Goal: Task Accomplishment & Management: Complete application form

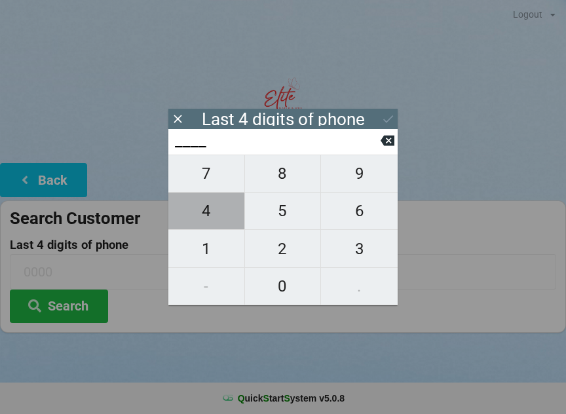
click at [215, 209] on span "4" at bounding box center [206, 210] width 76 height 27
type input "4___"
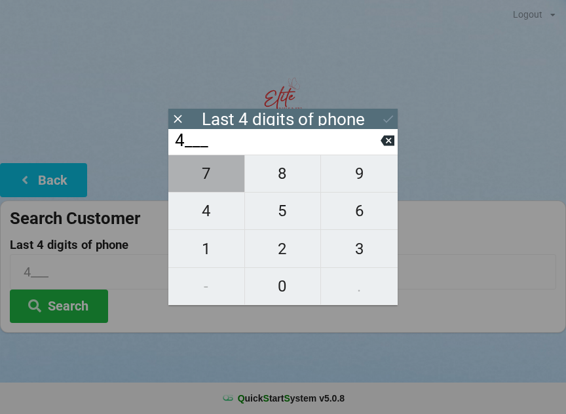
click at [218, 175] on span "7" at bounding box center [206, 173] width 76 height 27
type input "47__"
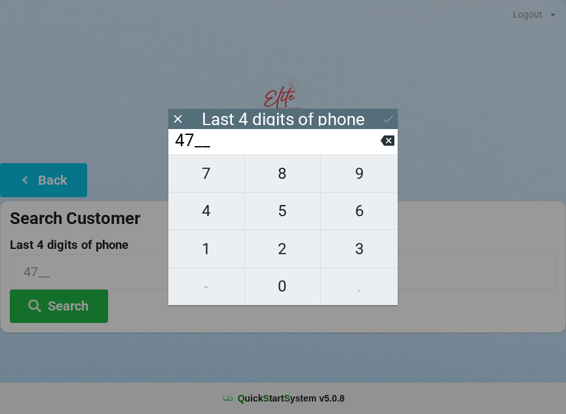
click at [384, 146] on icon at bounding box center [387, 140] width 14 height 10
type input "4___"
click at [283, 278] on span "0" at bounding box center [283, 285] width 76 height 27
type input "40__"
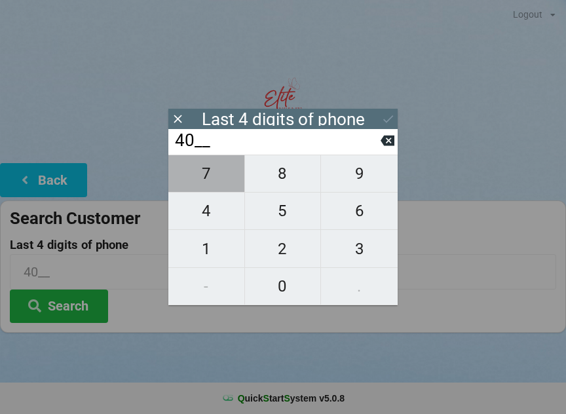
click at [213, 177] on span "7" at bounding box center [206, 173] width 76 height 27
type input "407_"
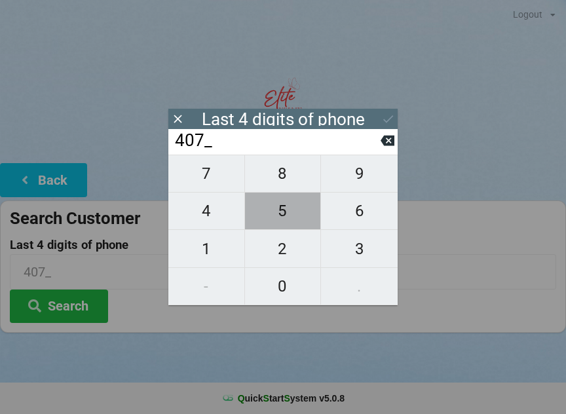
click at [284, 217] on span "5" at bounding box center [283, 210] width 76 height 27
type input "4075"
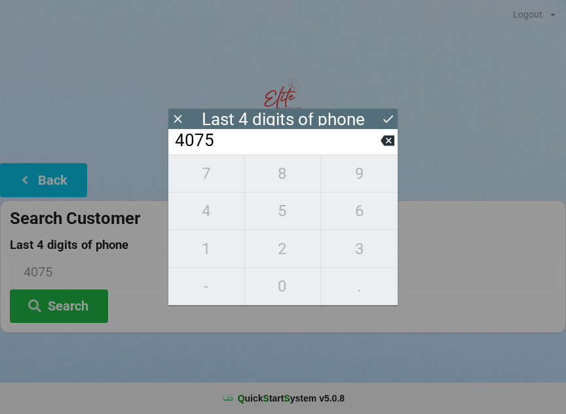
click at [387, 141] on icon at bounding box center [387, 140] width 14 height 10
click at [389, 145] on icon at bounding box center [387, 140] width 14 height 10
click at [387, 143] on icon at bounding box center [387, 140] width 14 height 10
click at [386, 144] on icon at bounding box center [387, 140] width 14 height 10
type input "____"
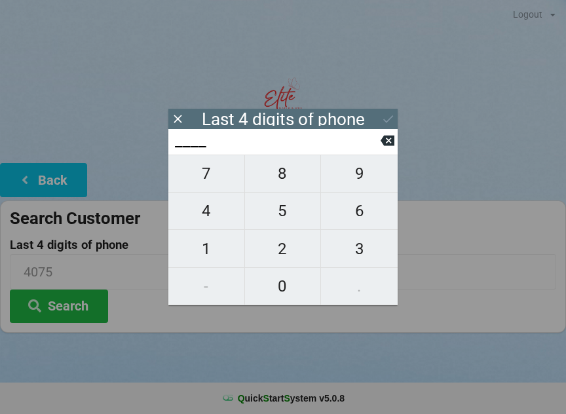
click at [389, 140] on icon at bounding box center [387, 140] width 14 height 10
click at [393, 136] on button at bounding box center [387, 141] width 14 height 18
click at [392, 140] on icon at bounding box center [387, 140] width 14 height 10
click at [376, 151] on input "____" at bounding box center [276, 140] width 207 height 21
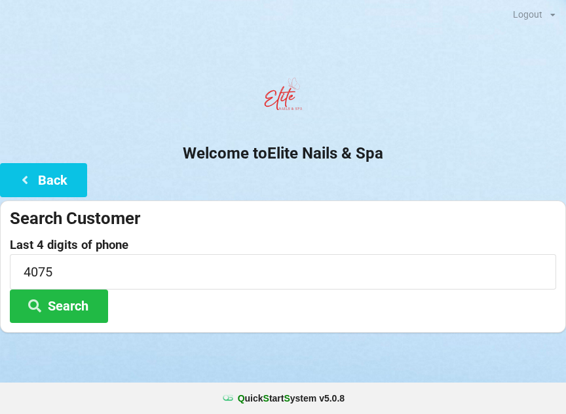
click at [40, 171] on button "Back" at bounding box center [43, 179] width 87 height 33
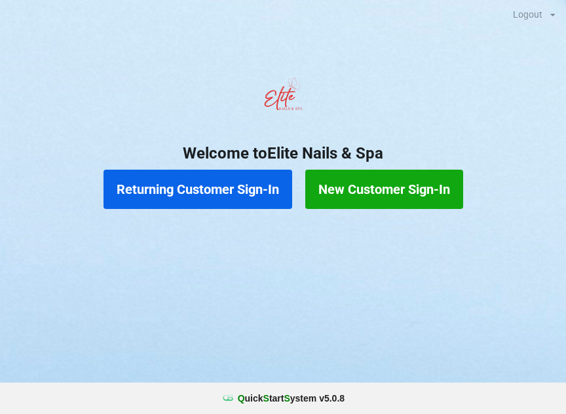
click at [199, 197] on button "Returning Customer Sign-In" at bounding box center [197, 189] width 189 height 39
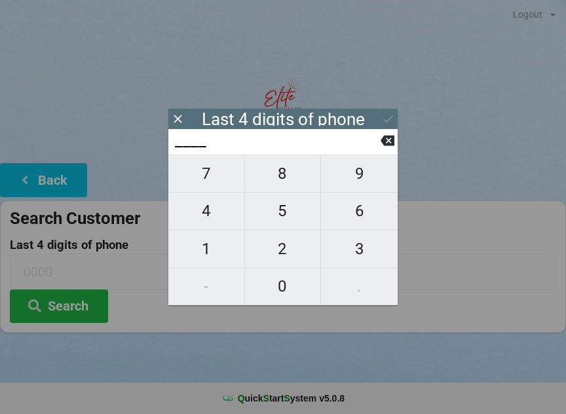
click at [193, 223] on span "4" at bounding box center [206, 210] width 76 height 27
type input "4___"
click at [279, 293] on span "0" at bounding box center [283, 285] width 76 height 27
type input "40__"
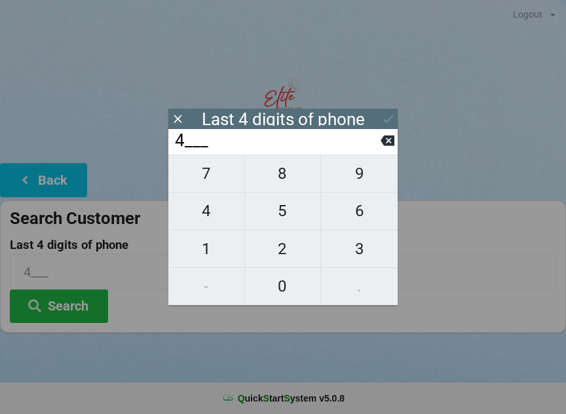
type input "40__"
click at [212, 181] on span "7" at bounding box center [206, 173] width 76 height 27
type input "407_"
click at [350, 182] on span "9" at bounding box center [359, 173] width 77 height 27
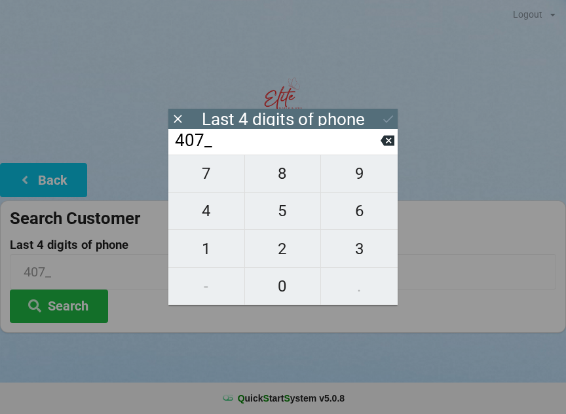
type input "4079"
click at [219, 232] on div "7 8 9 4 5 6 1 2 3 - 0 ." at bounding box center [282, 229] width 229 height 151
click at [385, 145] on icon at bounding box center [387, 140] width 14 height 10
click at [384, 147] on icon at bounding box center [387, 141] width 14 height 14
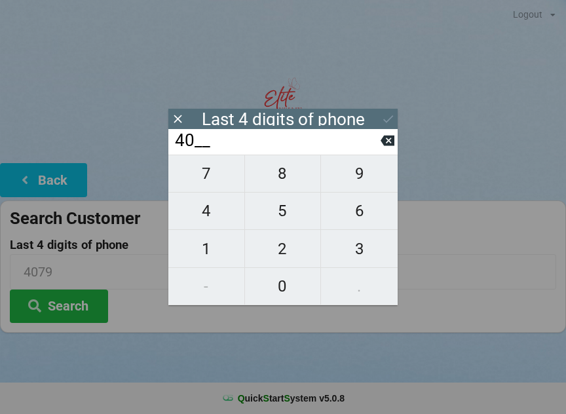
click at [388, 146] on icon at bounding box center [387, 140] width 14 height 10
click at [228, 242] on span "1" at bounding box center [206, 248] width 76 height 27
type input "41__"
click at [365, 219] on span "6" at bounding box center [359, 210] width 77 height 27
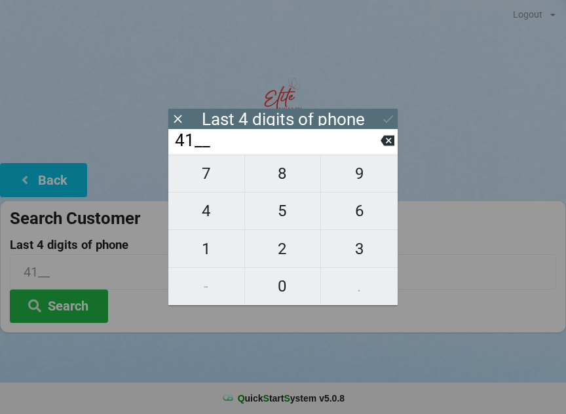
type input "416_"
click at [367, 173] on span "9" at bounding box center [359, 173] width 77 height 27
type input "4169"
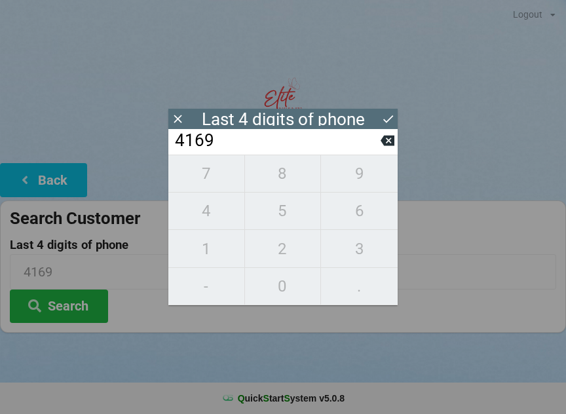
click at [391, 146] on icon at bounding box center [387, 140] width 14 height 10
click at [364, 187] on span "9" at bounding box center [359, 173] width 77 height 27
type input "4169"
click at [390, 120] on icon at bounding box center [388, 119] width 14 height 14
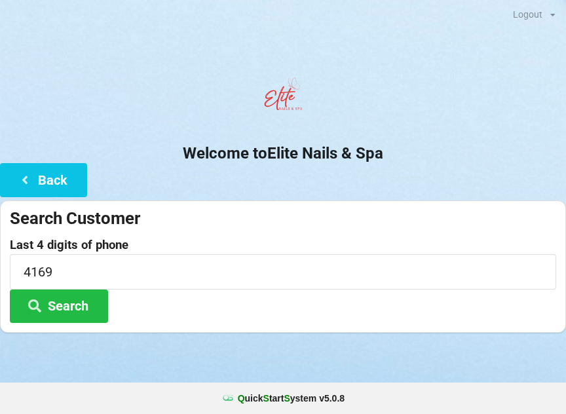
click at [82, 304] on button "Search" at bounding box center [59, 305] width 98 height 33
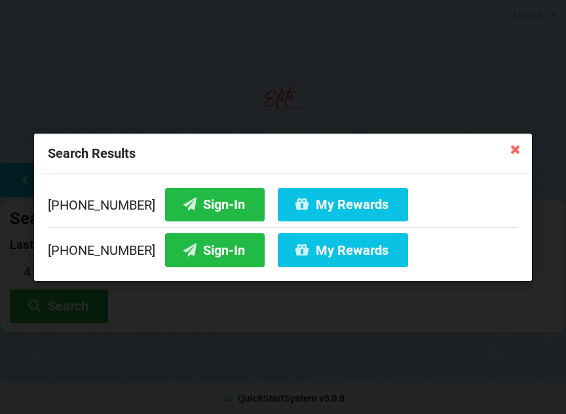
click at [211, 249] on button "Sign-In" at bounding box center [214, 249] width 99 height 33
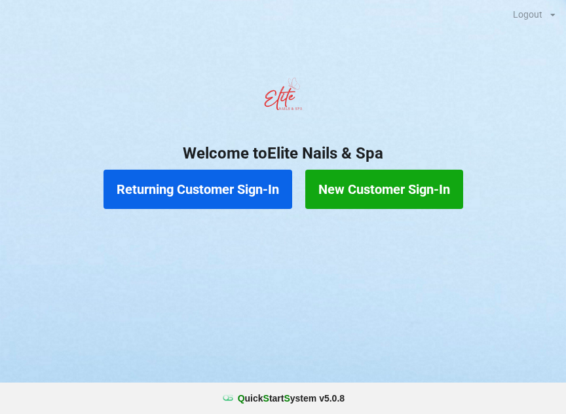
click at [357, 199] on button "New Customer Sign-In" at bounding box center [384, 189] width 158 height 39
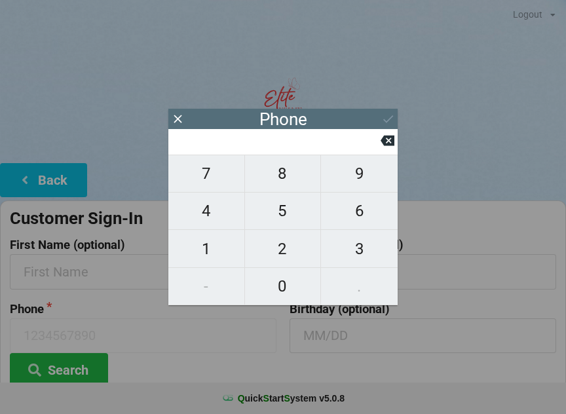
click at [369, 219] on span "6" at bounding box center [359, 210] width 77 height 27
type input "6"
click at [280, 225] on span "5" at bounding box center [283, 210] width 76 height 27
type input "65"
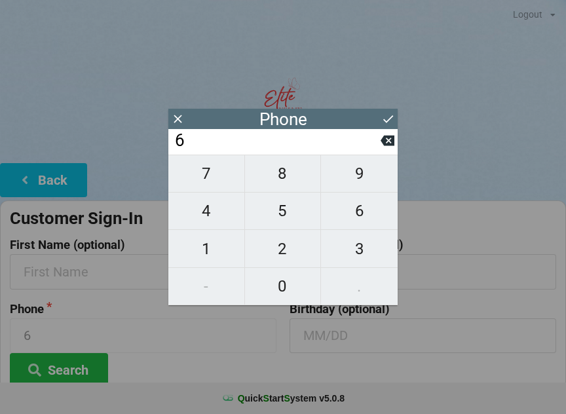
type input "65"
click at [209, 186] on span "7" at bounding box center [206, 173] width 76 height 27
type input "657"
click at [386, 147] on icon at bounding box center [387, 141] width 14 height 14
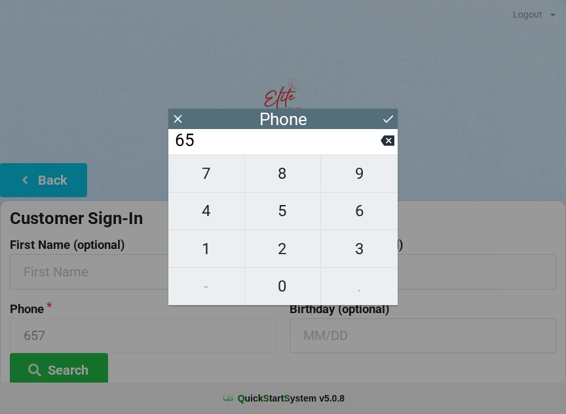
click at [211, 252] on span "1" at bounding box center [206, 248] width 76 height 27
type input "651"
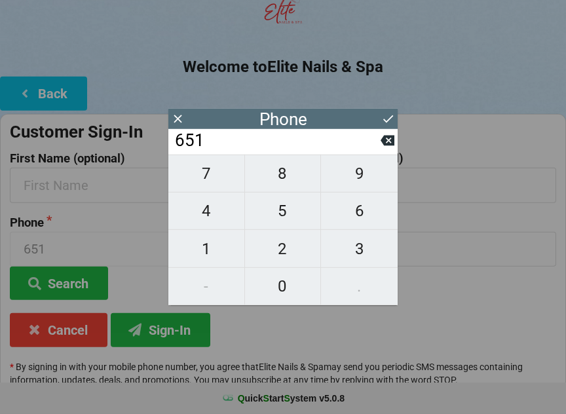
scroll to position [87, 0]
click at [278, 247] on span "2" at bounding box center [283, 248] width 76 height 27
type input "6512"
click at [209, 177] on span "7" at bounding box center [206, 173] width 76 height 27
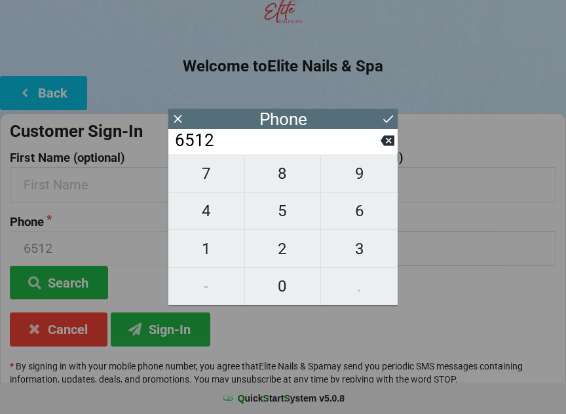
type input "65127"
click at [207, 216] on span "4" at bounding box center [206, 210] width 76 height 27
type input "651274"
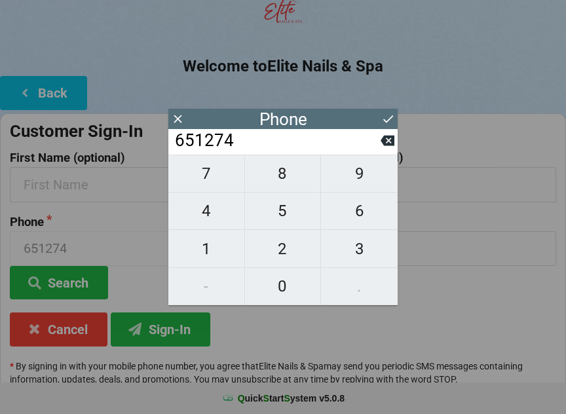
click at [365, 215] on span "6" at bounding box center [359, 210] width 77 height 27
type input "6512746"
click at [361, 253] on span "3" at bounding box center [359, 248] width 77 height 27
type input "65127463"
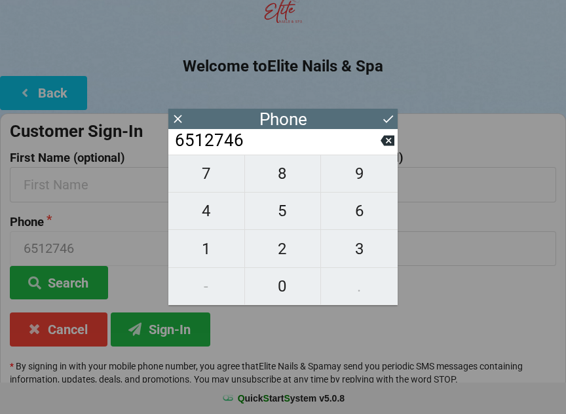
type input "65127463"
click at [207, 255] on span "1" at bounding box center [206, 248] width 76 height 27
type input "651274631"
click at [357, 180] on span "9" at bounding box center [359, 173] width 77 height 27
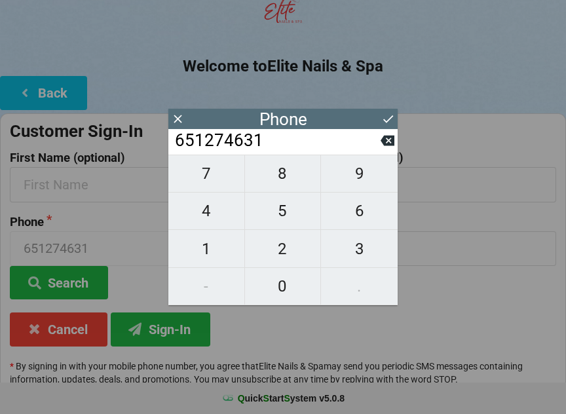
type input "6512746319"
click at [157, 325] on button "Sign-In" at bounding box center [160, 328] width 99 height 33
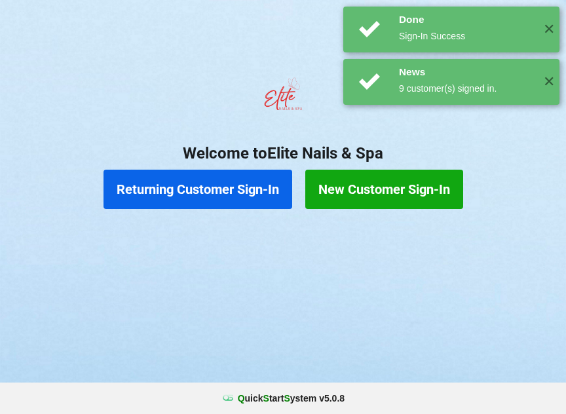
scroll to position [0, 0]
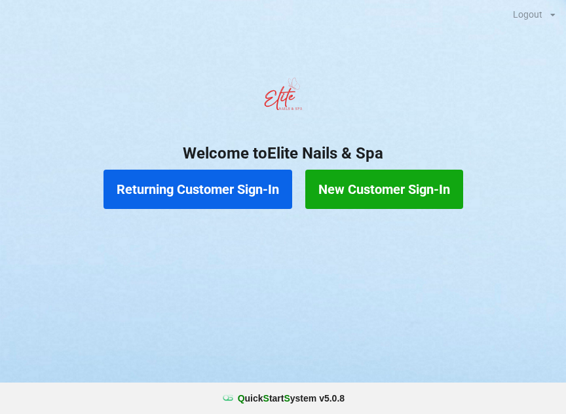
click at [367, 190] on button "New Customer Sign-In" at bounding box center [384, 189] width 158 height 39
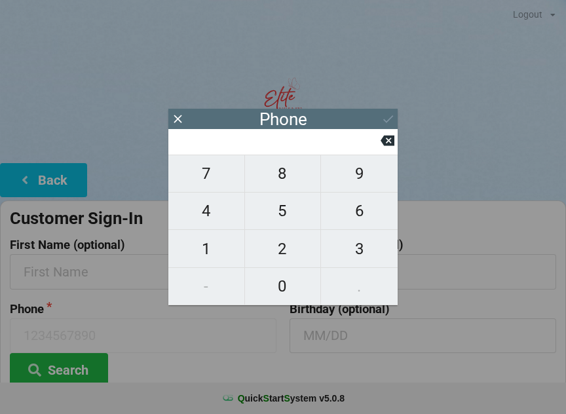
click at [356, 185] on span "9" at bounding box center [359, 173] width 77 height 27
type input "9"
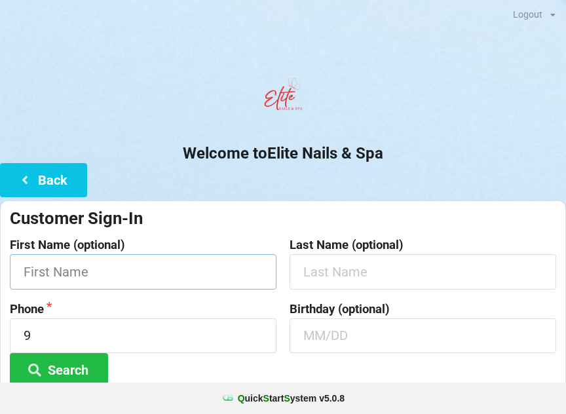
click at [66, 279] on input "text" at bounding box center [143, 271] width 266 height 35
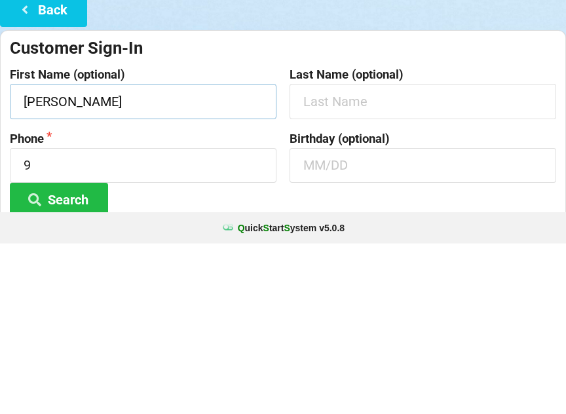
type input "[PERSON_NAME]"
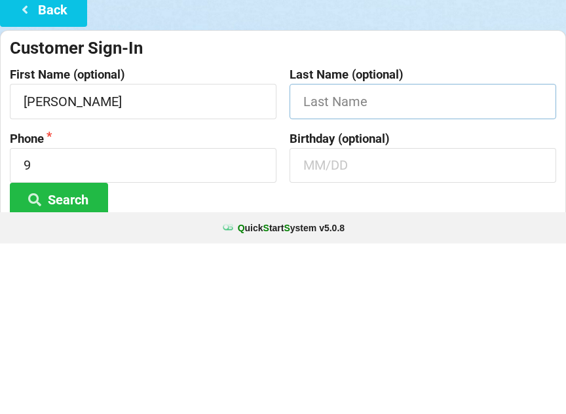
click at [316, 254] on input "text" at bounding box center [422, 271] width 266 height 35
type input "[PERSON_NAME]"
click at [98, 318] on input "9" at bounding box center [143, 335] width 266 height 35
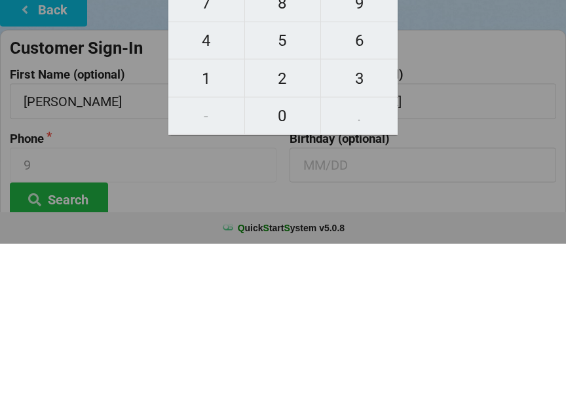
scroll to position [98, 0]
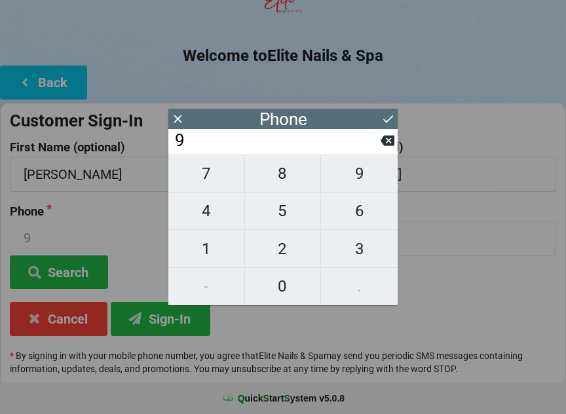
click at [361, 217] on span "6" at bounding box center [359, 210] width 77 height 27
type input "96"
click at [283, 220] on span "5" at bounding box center [283, 210] width 76 height 27
type input "965"
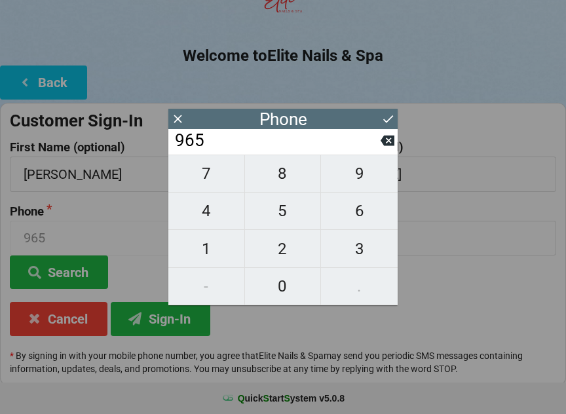
click at [384, 145] on icon at bounding box center [387, 140] width 14 height 10
click at [387, 146] on icon at bounding box center [387, 140] width 14 height 10
type input "9"
click at [385, 147] on icon at bounding box center [387, 141] width 14 height 14
click at [365, 219] on span "6" at bounding box center [359, 210] width 77 height 27
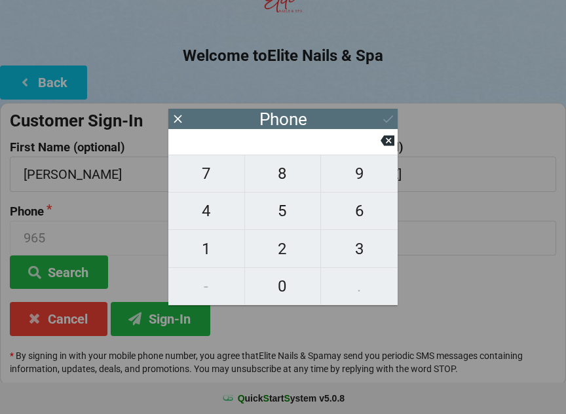
type input "6"
click at [285, 225] on span "5" at bounding box center [283, 210] width 76 height 27
type input "65"
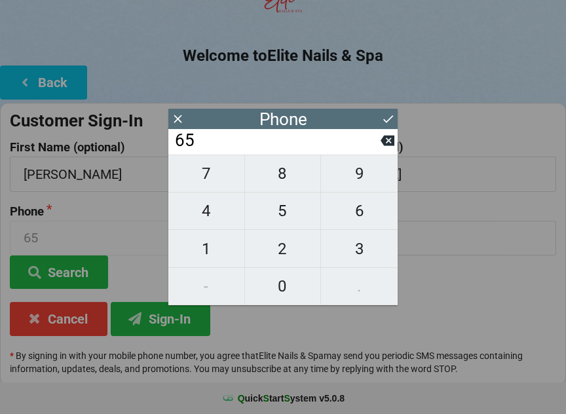
click at [207, 252] on span "1" at bounding box center [206, 248] width 76 height 27
type input "651"
click at [287, 254] on span "2" at bounding box center [283, 248] width 76 height 27
type input "6512"
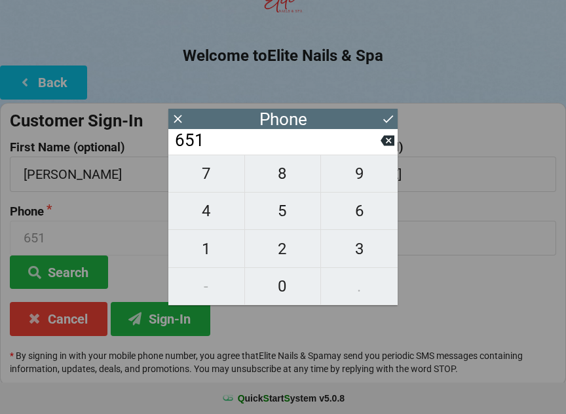
type input "6512"
click at [220, 173] on span "7" at bounding box center [206, 173] width 76 height 27
type input "65127"
click at [211, 213] on span "4" at bounding box center [206, 210] width 76 height 27
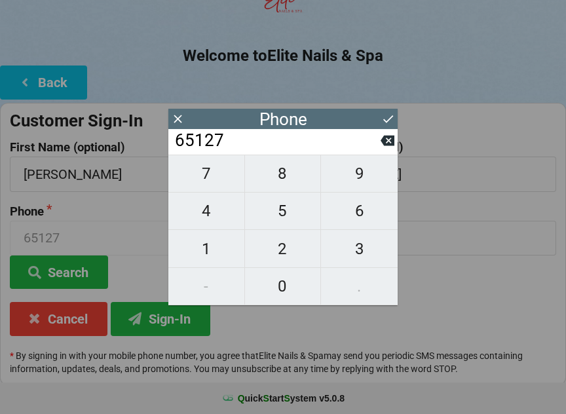
type input "651274"
click at [364, 219] on span "6" at bounding box center [359, 210] width 77 height 27
type input "6512746"
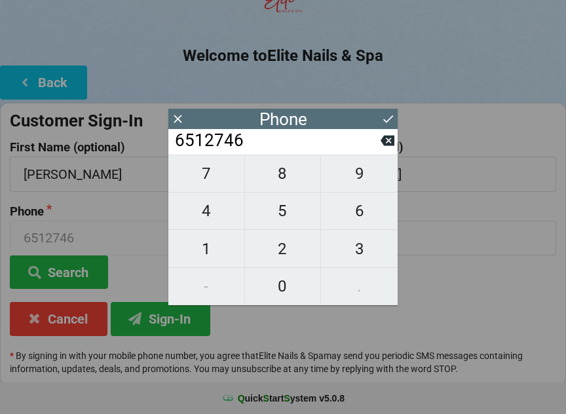
click at [359, 251] on span "3" at bounding box center [359, 248] width 77 height 27
type input "65127463"
click at [217, 251] on span "1" at bounding box center [206, 248] width 76 height 27
type input "651274631"
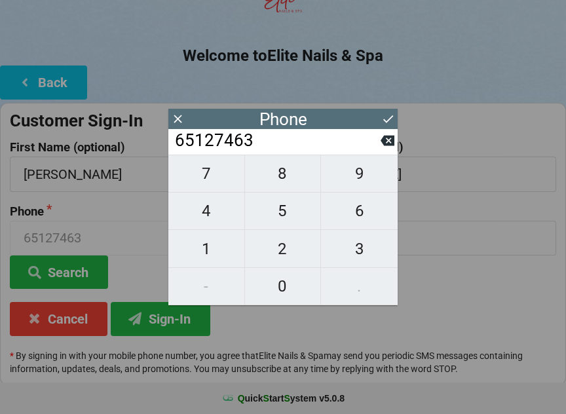
type input "651274631"
click at [361, 181] on span "9" at bounding box center [359, 173] width 77 height 27
type input "6512746319"
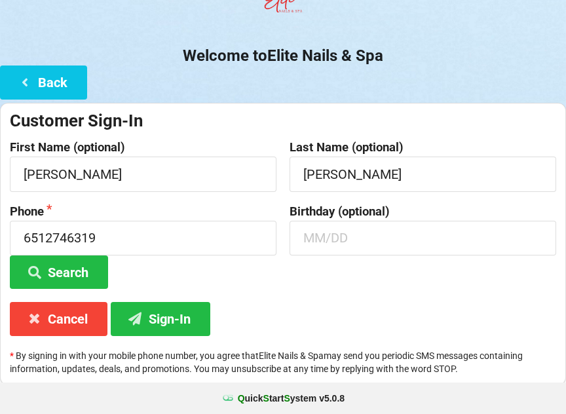
click at [72, 270] on button "Search" at bounding box center [59, 271] width 98 height 33
click at [173, 312] on button "Sign-In" at bounding box center [160, 318] width 99 height 33
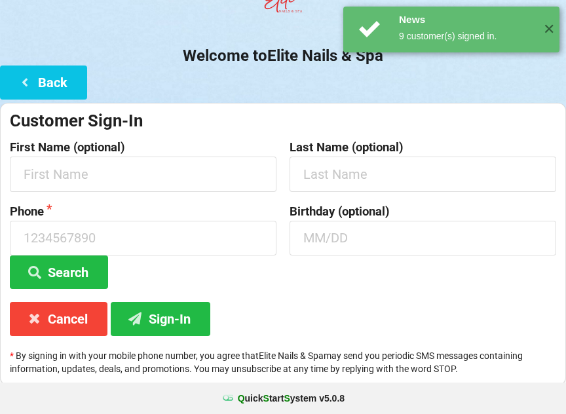
scroll to position [0, 0]
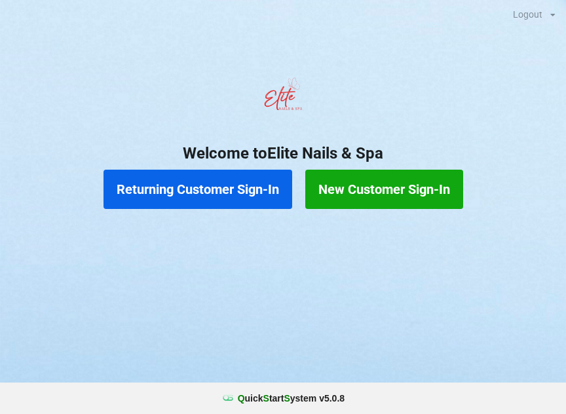
click at [247, 192] on button "Returning Customer Sign-In" at bounding box center [197, 189] width 189 height 39
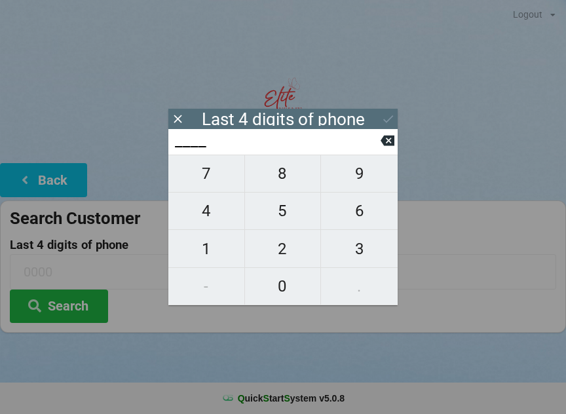
click at [357, 179] on span "9" at bounding box center [359, 173] width 77 height 27
type input "9___"
click at [380, 151] on input "9___" at bounding box center [276, 140] width 207 height 21
click at [392, 146] on icon at bounding box center [387, 140] width 14 height 10
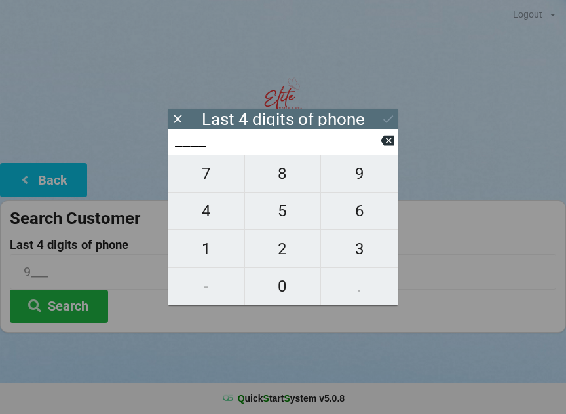
click at [368, 238] on span "3" at bounding box center [359, 248] width 77 height 27
type input "3___"
click at [293, 246] on span "2" at bounding box center [283, 248] width 76 height 27
type input "32__"
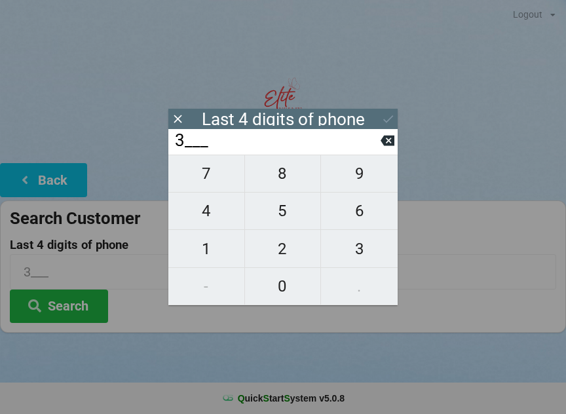
type input "32__"
click at [221, 253] on span "1" at bounding box center [206, 248] width 76 height 27
type input "321_"
click at [209, 178] on span "7" at bounding box center [206, 173] width 76 height 27
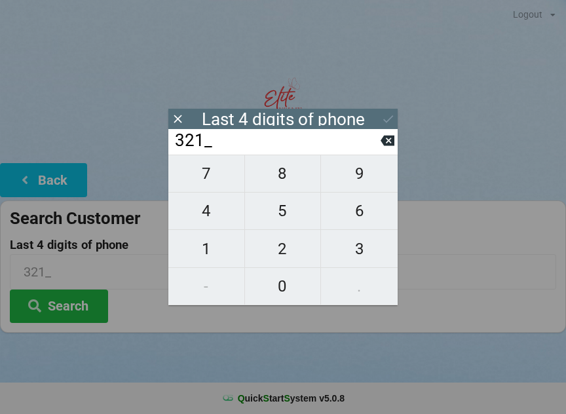
type input "3217"
click at [353, 174] on div "7 8 9 4 5 6 1 2 3 - 0 ." at bounding box center [282, 229] width 229 height 151
click at [179, 122] on icon at bounding box center [178, 119] width 14 height 14
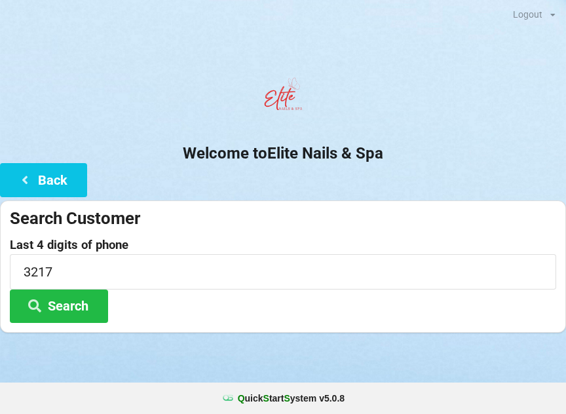
click at [54, 181] on button "Back" at bounding box center [43, 179] width 87 height 33
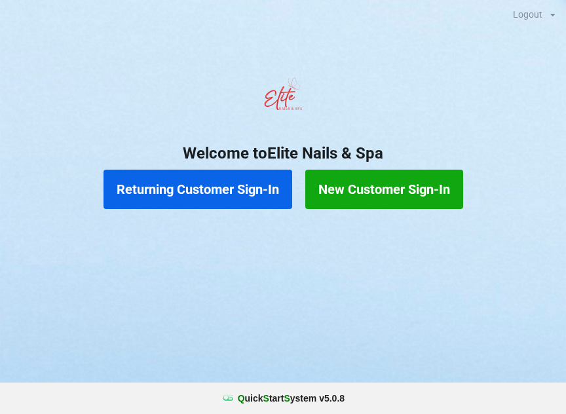
click at [218, 205] on button "Returning Customer Sign-In" at bounding box center [197, 189] width 189 height 39
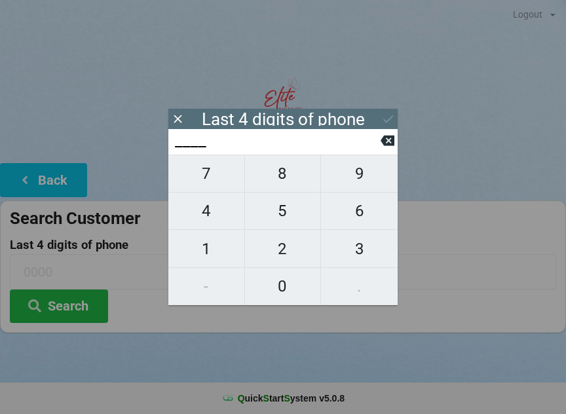
click at [211, 223] on span "4" at bounding box center [206, 210] width 76 height 27
type input "4___"
click at [278, 253] on span "2" at bounding box center [283, 248] width 76 height 27
type input "42__"
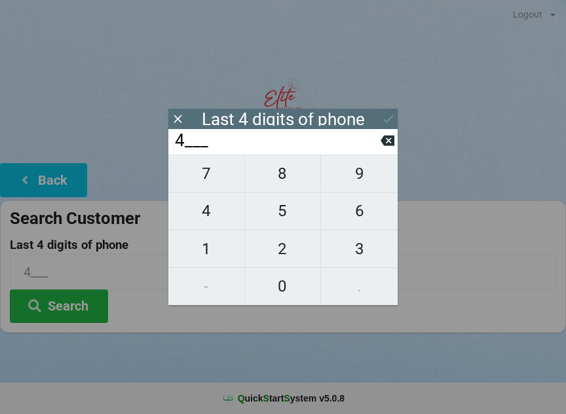
type input "42__"
click at [289, 184] on span "8" at bounding box center [283, 173] width 76 height 27
type input "428_"
click at [281, 185] on span "8" at bounding box center [283, 173] width 76 height 27
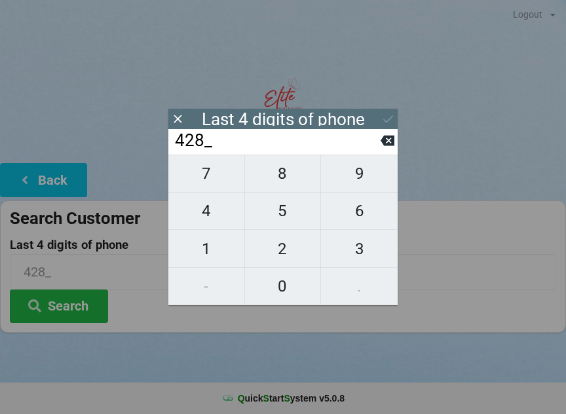
type input "4288"
click at [387, 121] on icon at bounding box center [388, 119] width 10 height 8
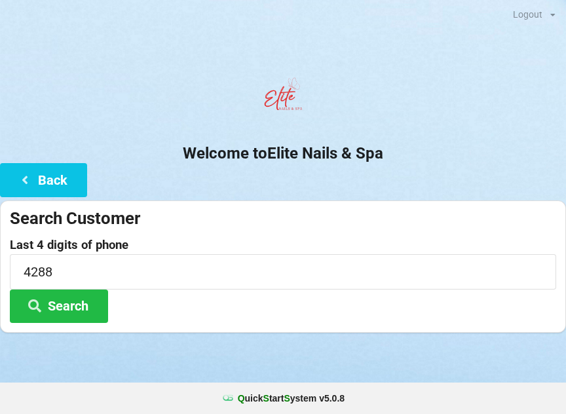
click at [80, 293] on button "Search" at bounding box center [59, 305] width 98 height 33
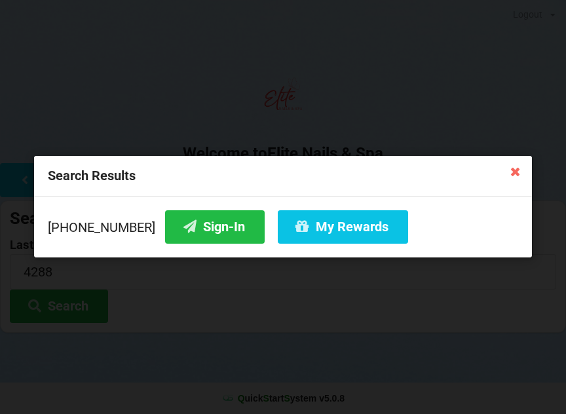
click at [513, 169] on icon at bounding box center [514, 170] width 21 height 21
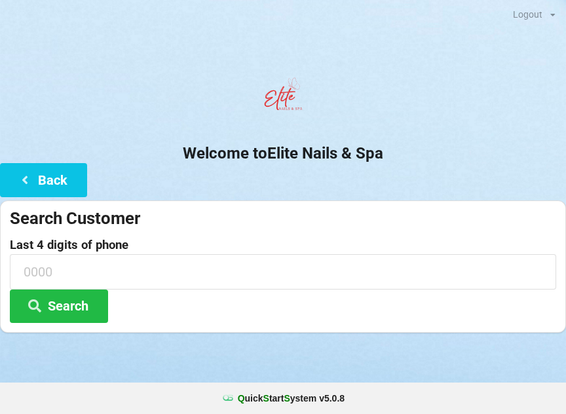
click at [58, 176] on button "Back" at bounding box center [43, 179] width 87 height 33
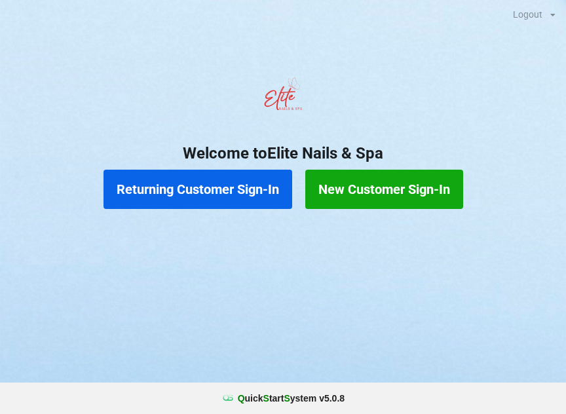
click at [380, 189] on button "New Customer Sign-In" at bounding box center [384, 189] width 158 height 39
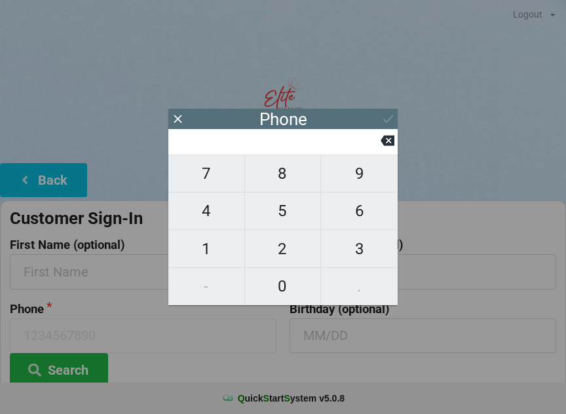
click at [364, 259] on span "3" at bounding box center [359, 248] width 77 height 27
type input "3"
click at [285, 257] on span "2" at bounding box center [283, 248] width 76 height 27
type input "32"
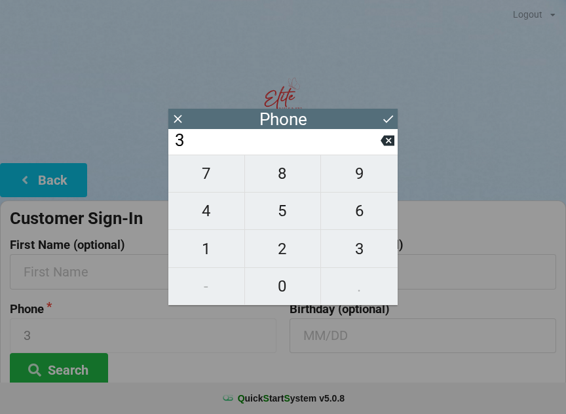
type input "32"
click at [215, 262] on span "1" at bounding box center [206, 248] width 76 height 27
type input "321"
click at [217, 178] on span "7" at bounding box center [206, 173] width 76 height 27
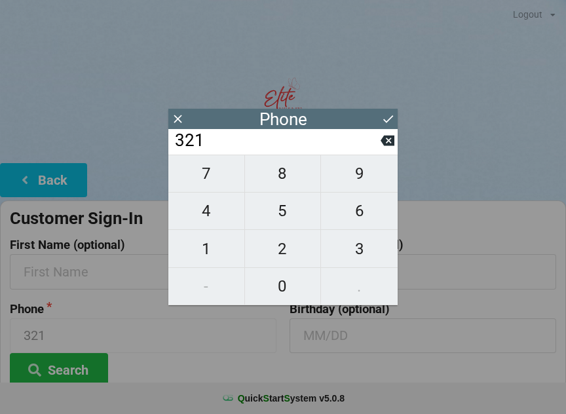
type input "3217"
click at [363, 187] on span "9" at bounding box center [359, 173] width 77 height 27
type input "32179"
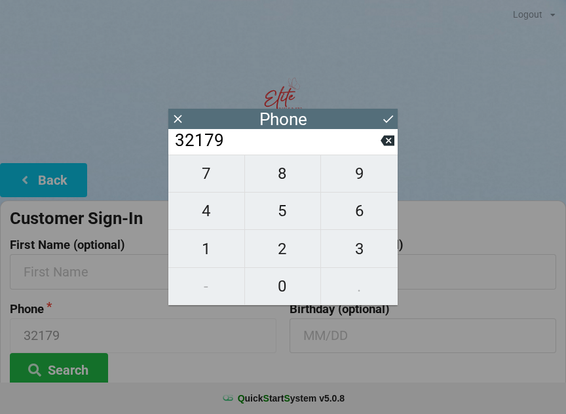
click at [367, 185] on span "9" at bounding box center [359, 173] width 77 height 27
type input "321799"
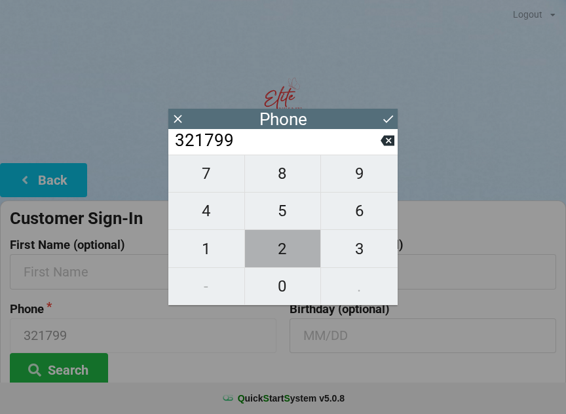
click at [279, 244] on span "2" at bounding box center [283, 248] width 76 height 27
type input "3217992"
click at [300, 215] on span "5" at bounding box center [283, 210] width 76 height 27
type input "32179925"
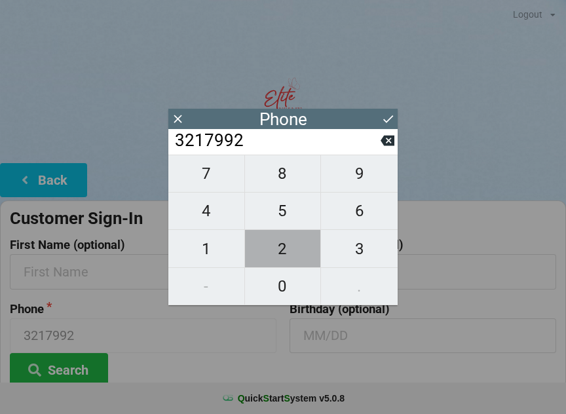
type input "32179925"
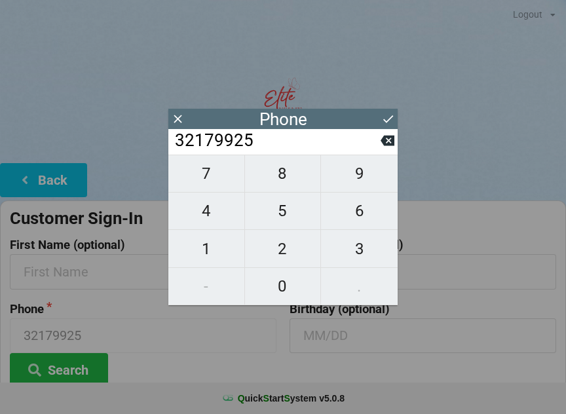
click at [215, 225] on span "4" at bounding box center [206, 210] width 76 height 27
type input "321799254"
click at [391, 146] on icon at bounding box center [387, 140] width 14 height 10
click at [389, 147] on icon at bounding box center [387, 141] width 14 height 14
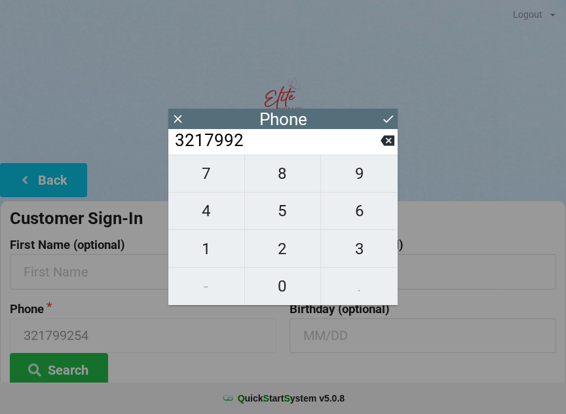
click at [386, 144] on icon at bounding box center [387, 140] width 14 height 10
click at [386, 145] on icon at bounding box center [387, 140] width 14 height 10
click at [284, 211] on span "5" at bounding box center [283, 210] width 76 height 27
type input "321795"
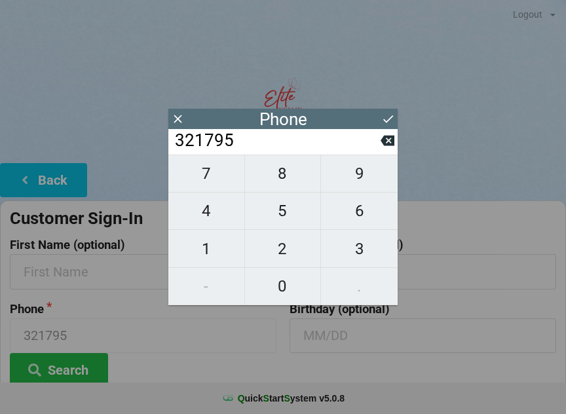
click at [363, 185] on span "9" at bounding box center [359, 173] width 77 height 27
type input "3217959"
click at [280, 262] on span "2" at bounding box center [283, 248] width 76 height 27
type input "32179592"
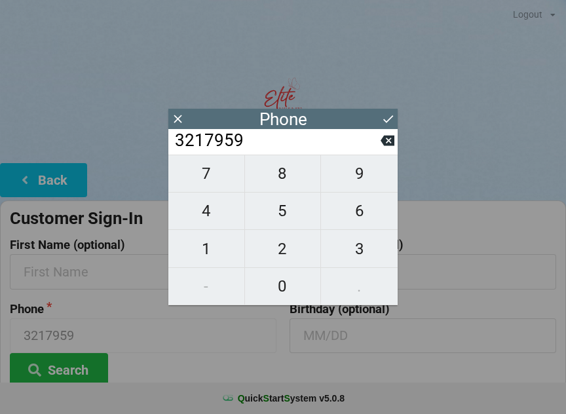
type input "32179592"
click at [296, 213] on span "5" at bounding box center [283, 210] width 76 height 27
type input "321795925"
click at [217, 218] on span "4" at bounding box center [206, 210] width 76 height 27
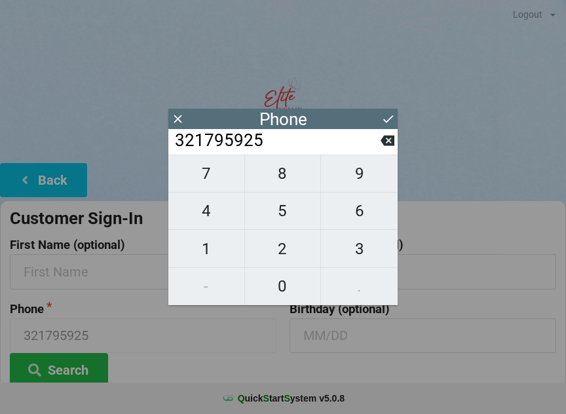
type input "3217959254"
click at [392, 124] on icon at bounding box center [388, 119] width 14 height 14
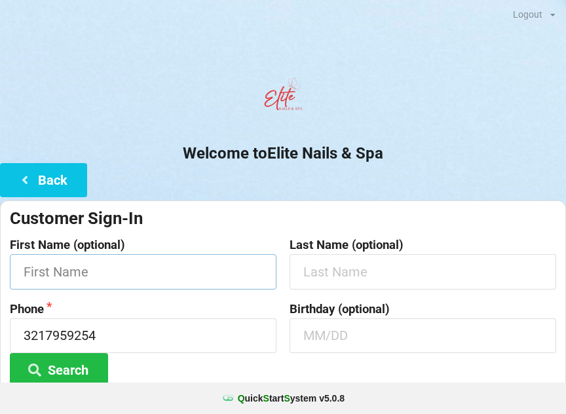
click at [215, 262] on input "text" at bounding box center [143, 271] width 266 height 35
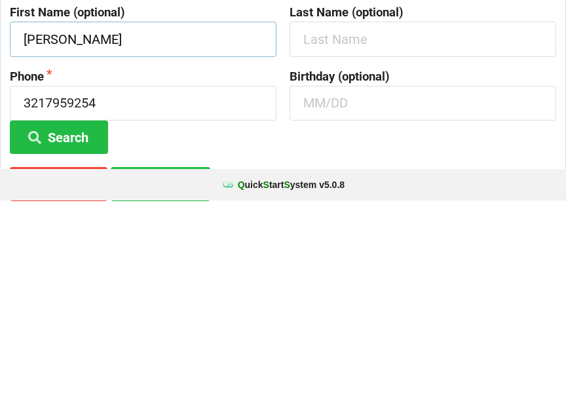
scroll to position [39, 0]
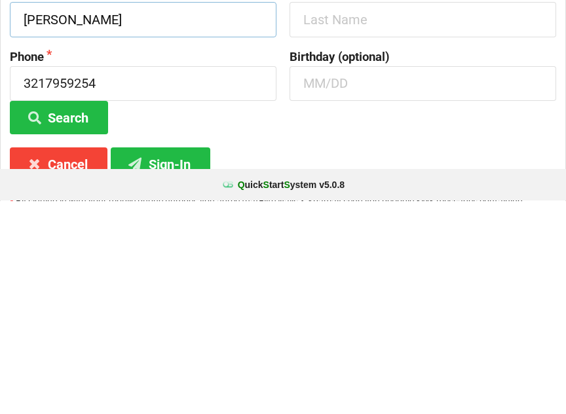
type input "[PERSON_NAME]"
click at [380, 279] on input "text" at bounding box center [422, 296] width 266 height 35
click at [211, 279] on input "3217959254" at bounding box center [143, 296] width 266 height 35
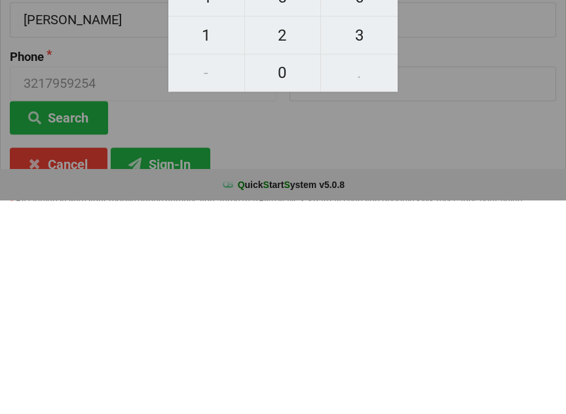
scroll to position [98, 0]
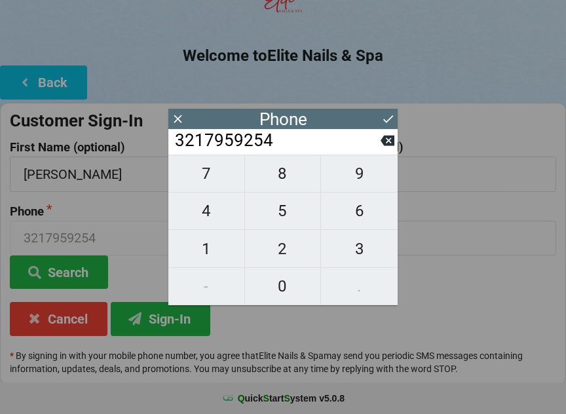
click at [387, 116] on icon at bounding box center [388, 119] width 14 height 14
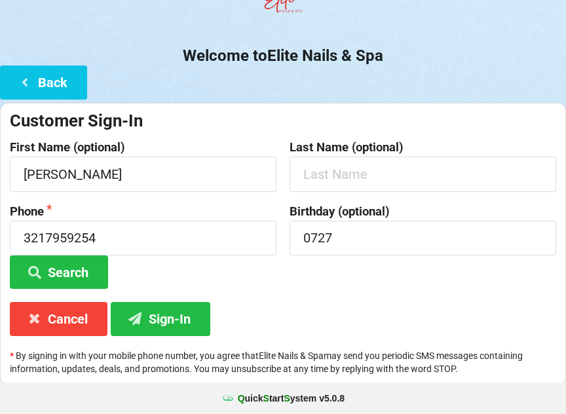
click at [179, 313] on button "Sign-In" at bounding box center [160, 318] width 99 height 33
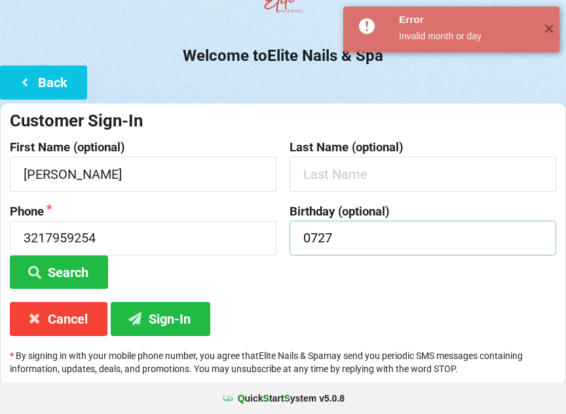
click at [365, 230] on input "0727" at bounding box center [422, 238] width 266 height 35
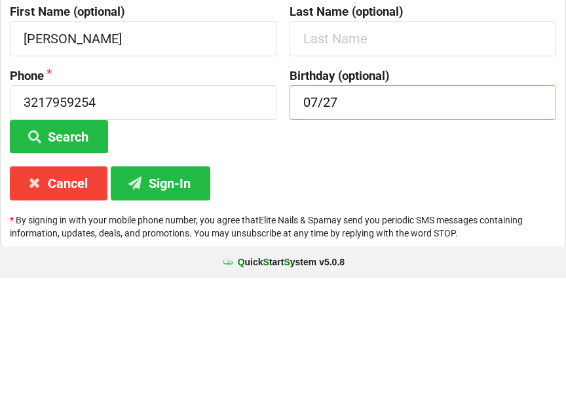
type input "07/27"
click at [354, 160] on div "Customer Sign-In First Name (optional) [PERSON_NAME] Last Name (optional) Phone…" at bounding box center [283, 244] width 566 height 282
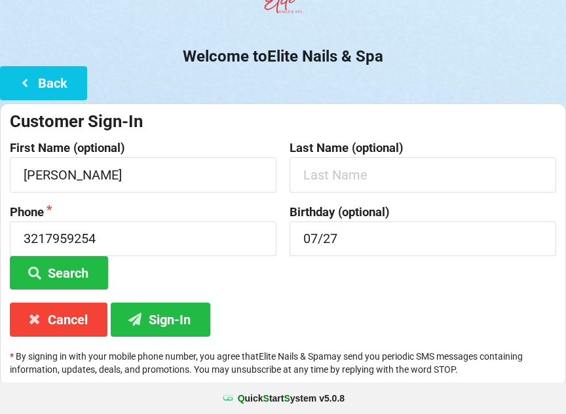
click at [183, 315] on button "Sign-In" at bounding box center [160, 318] width 99 height 33
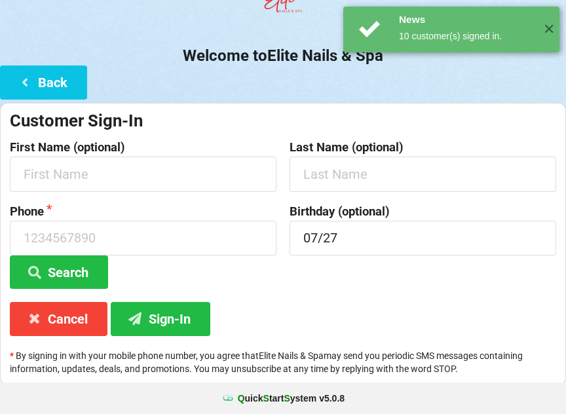
scroll to position [0, 0]
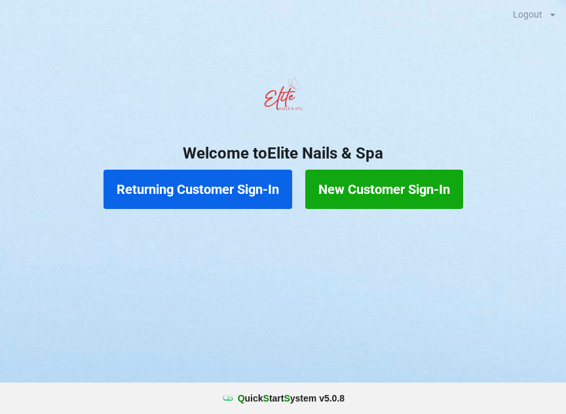
click at [373, 192] on button "New Customer Sign-In" at bounding box center [384, 189] width 158 height 39
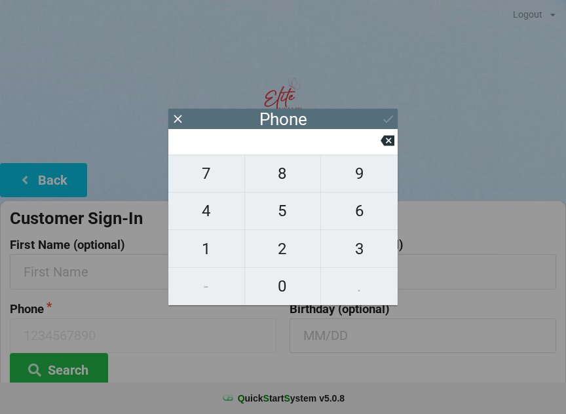
click at [212, 180] on span "7" at bounding box center [206, 173] width 76 height 27
type input "7"
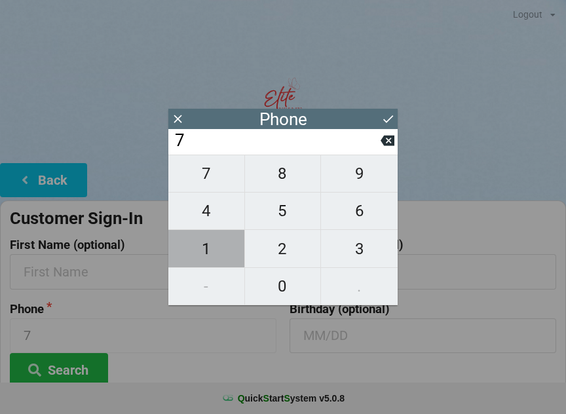
click at [215, 259] on span "1" at bounding box center [206, 248] width 76 height 27
type input "71"
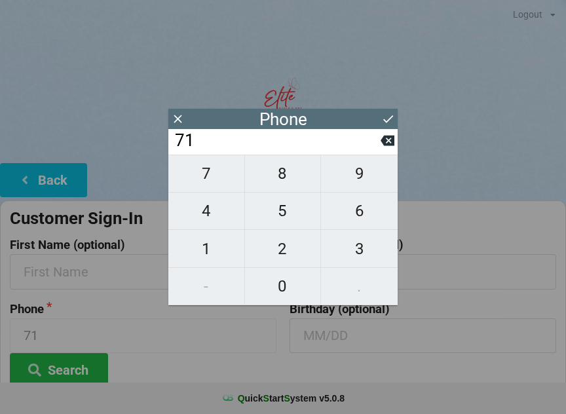
click at [298, 172] on span "8" at bounding box center [283, 173] width 76 height 27
type input "718"
click at [367, 253] on span "3" at bounding box center [359, 248] width 77 height 27
type input "7183"
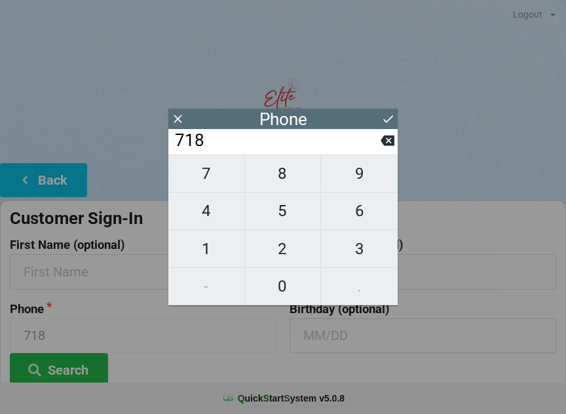
type input "7183"
click at [285, 206] on span "5" at bounding box center [283, 210] width 76 height 27
type input "71835"
click at [298, 290] on span "0" at bounding box center [283, 285] width 76 height 27
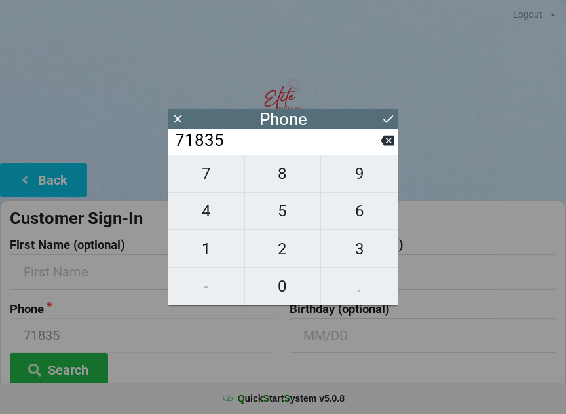
type input "718350"
click at [211, 207] on span "4" at bounding box center [206, 210] width 76 height 27
type input "7183504"
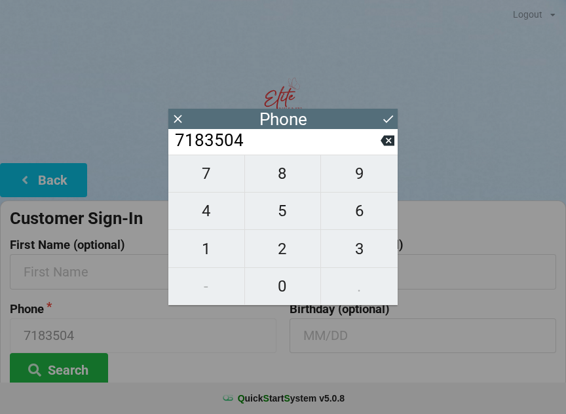
click at [210, 177] on span "7" at bounding box center [206, 173] width 76 height 27
type input "71835047"
click at [283, 175] on span "8" at bounding box center [283, 173] width 76 height 27
type input "718350478"
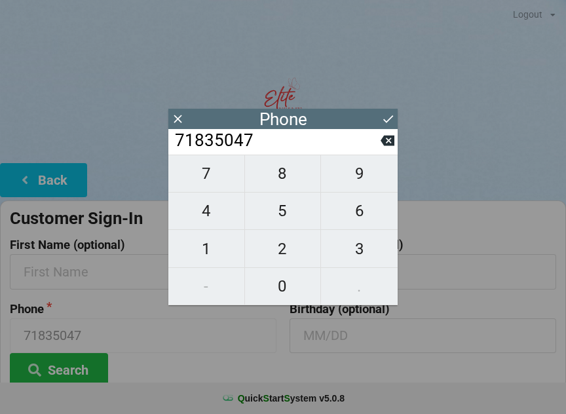
type input "718350478"
click at [358, 245] on span "3" at bounding box center [359, 248] width 77 height 27
type input "7183504783"
click at [79, 373] on button "Search" at bounding box center [59, 369] width 98 height 33
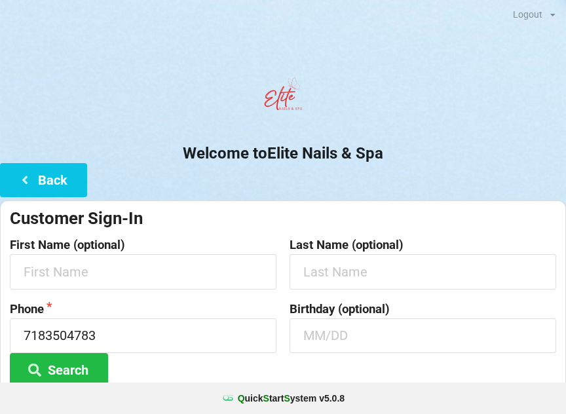
click at [85, 294] on form "Customer Sign-In First Name (optional) Last Name (optional) Phone [PHONE_NUMBER…" at bounding box center [283, 296] width 546 height 179
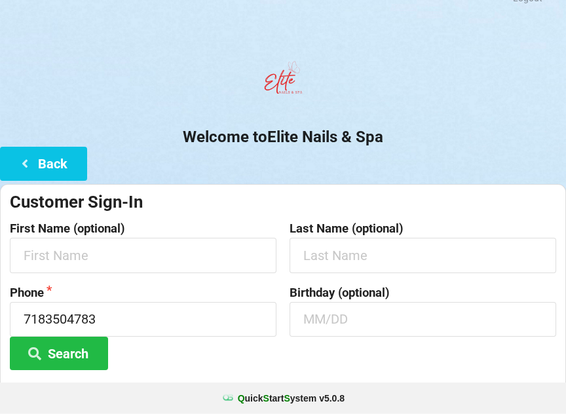
scroll to position [98, 0]
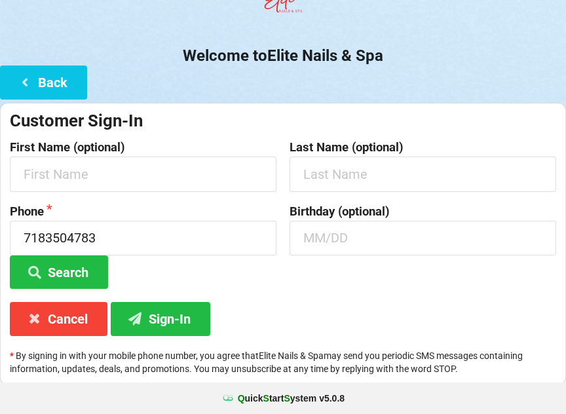
click at [174, 316] on button "Sign-In" at bounding box center [160, 318] width 99 height 33
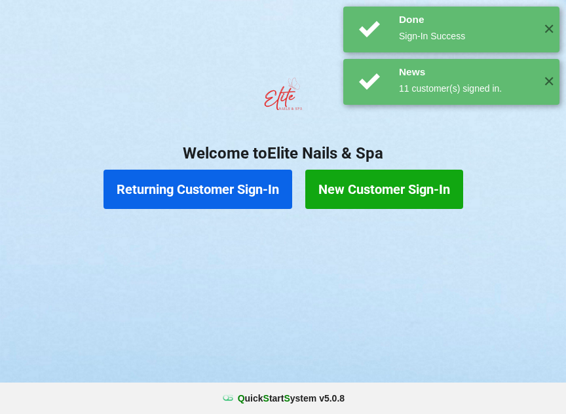
scroll to position [0, 0]
